Goal: Information Seeking & Learning: Learn about a topic

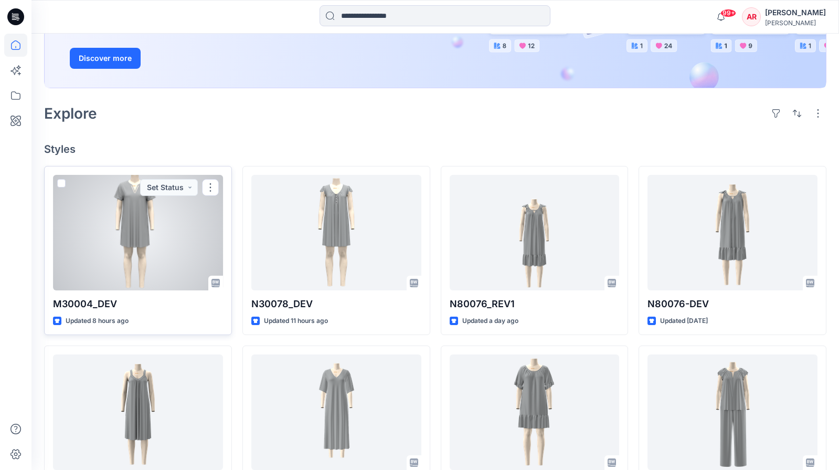
scroll to position [183, 0]
click at [153, 244] on div at bounding box center [138, 232] width 170 height 116
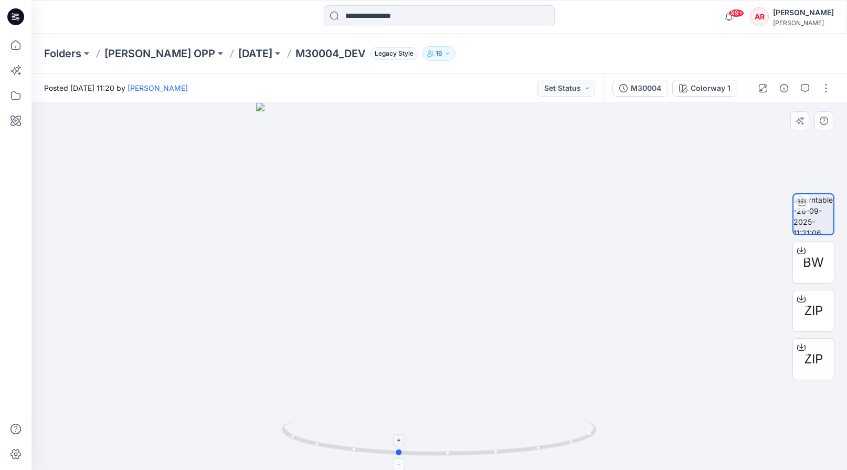
drag, startPoint x: 440, startPoint y: 456, endPoint x: 400, endPoint y: 444, distance: 42.5
click at [399, 448] on icon at bounding box center [441, 438] width 318 height 39
drag, startPoint x: 516, startPoint y: 452, endPoint x: 476, endPoint y: 464, distance: 41.8
click at [476, 464] on div at bounding box center [439, 443] width 315 height 53
drag, startPoint x: 476, startPoint y: 453, endPoint x: 345, endPoint y: 450, distance: 130.2
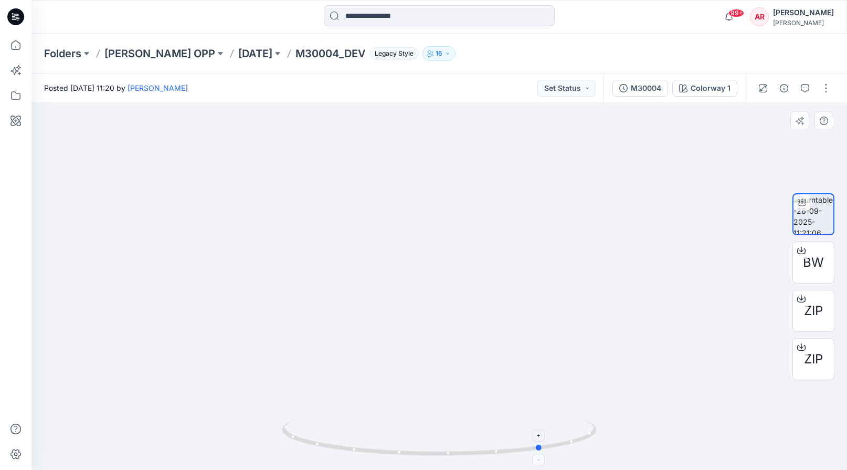
click at [345, 450] on icon at bounding box center [441, 438] width 318 height 39
drag, startPoint x: 469, startPoint y: 225, endPoint x: 473, endPoint y: 276, distance: 50.5
click at [473, 276] on div at bounding box center [440, 286] width 816 height 367
drag, startPoint x: 457, startPoint y: 454, endPoint x: 386, endPoint y: 460, distance: 71.7
click at [386, 460] on div at bounding box center [440, 286] width 816 height 367
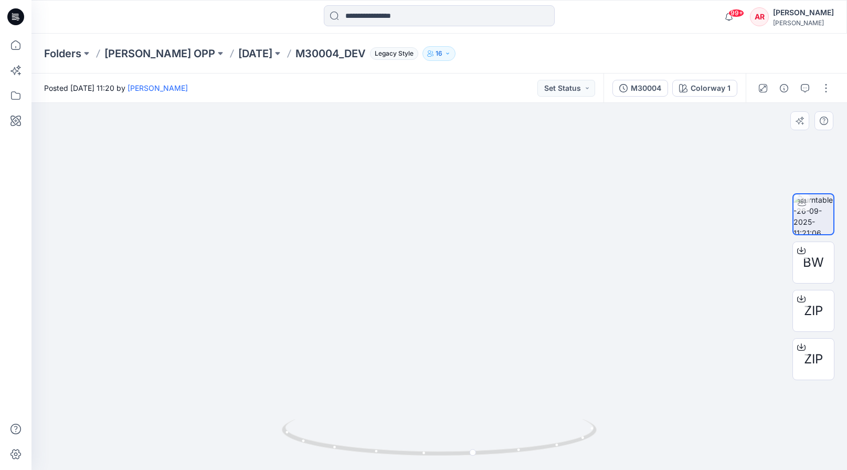
drag, startPoint x: 437, startPoint y: 146, endPoint x: 422, endPoint y: 372, distance: 226.3
click at [421, 373] on img at bounding box center [423, 236] width 1024 height 469
drag, startPoint x: 403, startPoint y: 303, endPoint x: 401, endPoint y: 333, distance: 29.5
click at [401, 333] on img at bounding box center [421, 250] width 1024 height 439
click at [816, 219] on img at bounding box center [814, 214] width 40 height 40
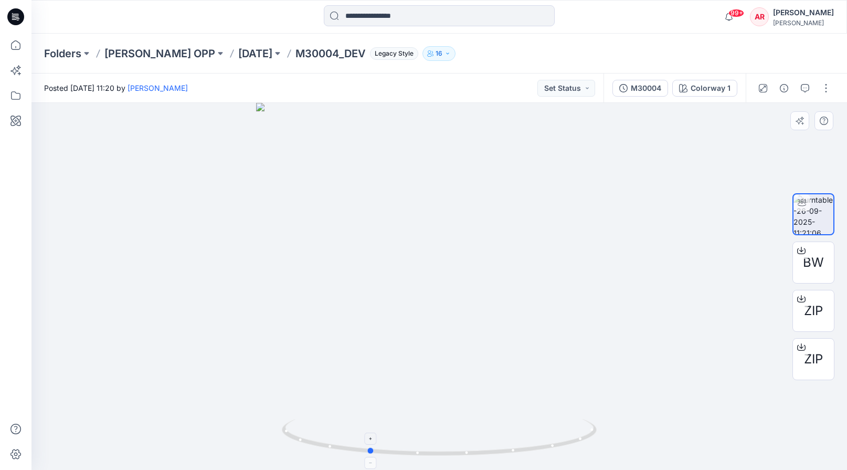
drag, startPoint x: 482, startPoint y: 452, endPoint x: 376, endPoint y: 460, distance: 106.4
click at [376, 458] on icon at bounding box center [441, 438] width 318 height 39
drag, startPoint x: 495, startPoint y: 452, endPoint x: 438, endPoint y: 465, distance: 58.7
click at [438, 465] on div at bounding box center [439, 443] width 315 height 53
drag, startPoint x: 429, startPoint y: 202, endPoint x: 431, endPoint y: 229, distance: 27.8
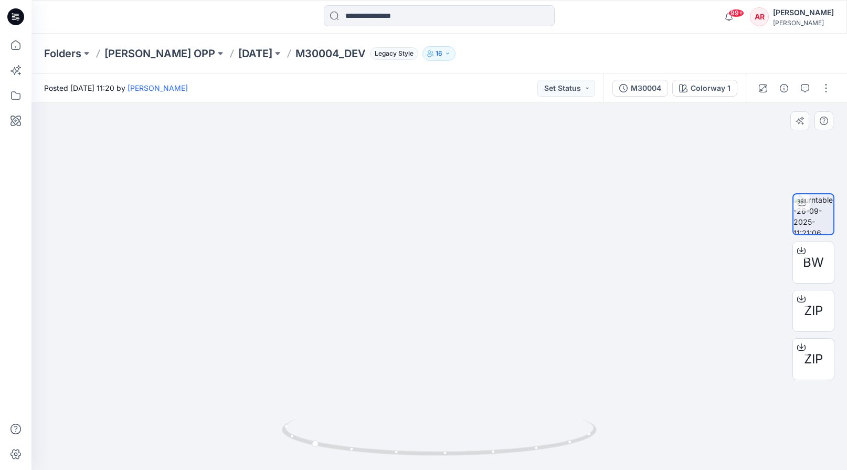
click at [431, 229] on img at bounding box center [441, 265] width 1024 height 412
drag, startPoint x: 438, startPoint y: 453, endPoint x: 265, endPoint y: 500, distance: 180.1
click at [265, 469] on html "99+ Notifications [PERSON_NAME] shared M30004 in [DATE] (Unknown) 8 hours ago […" at bounding box center [423, 235] width 847 height 470
click at [807, 299] on div at bounding box center [801, 298] width 17 height 17
click at [372, 76] on div "Posted [DATE] 11:20 by [PERSON_NAME] Set Status" at bounding box center [318, 88] width 572 height 29
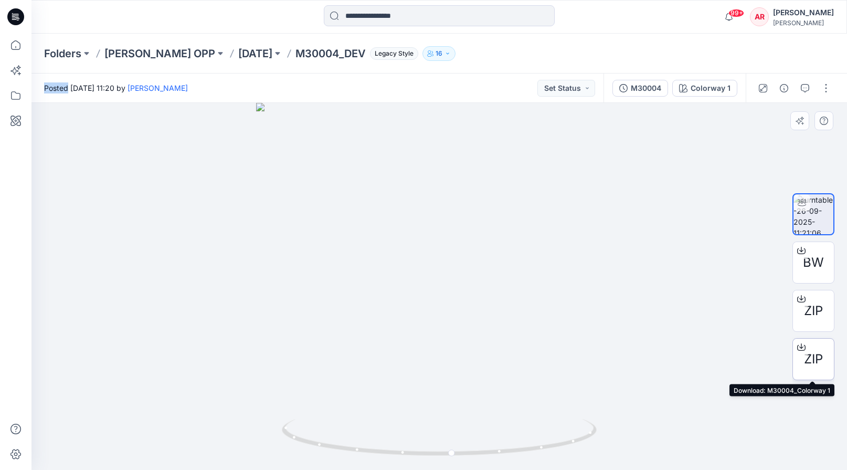
click at [807, 345] on div at bounding box center [801, 347] width 17 height 17
click at [374, 78] on div "Posted [DATE] 11:20 by [PERSON_NAME] Set Status" at bounding box center [318, 88] width 572 height 29
